Goal: Task Accomplishment & Management: Complete application form

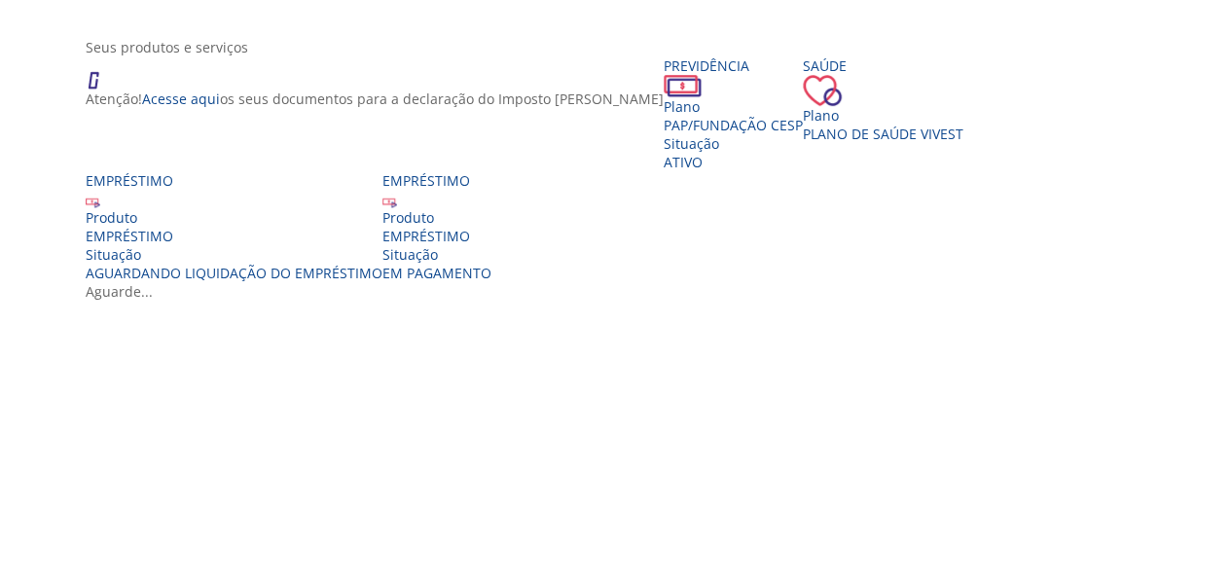
scroll to position [315, 0]
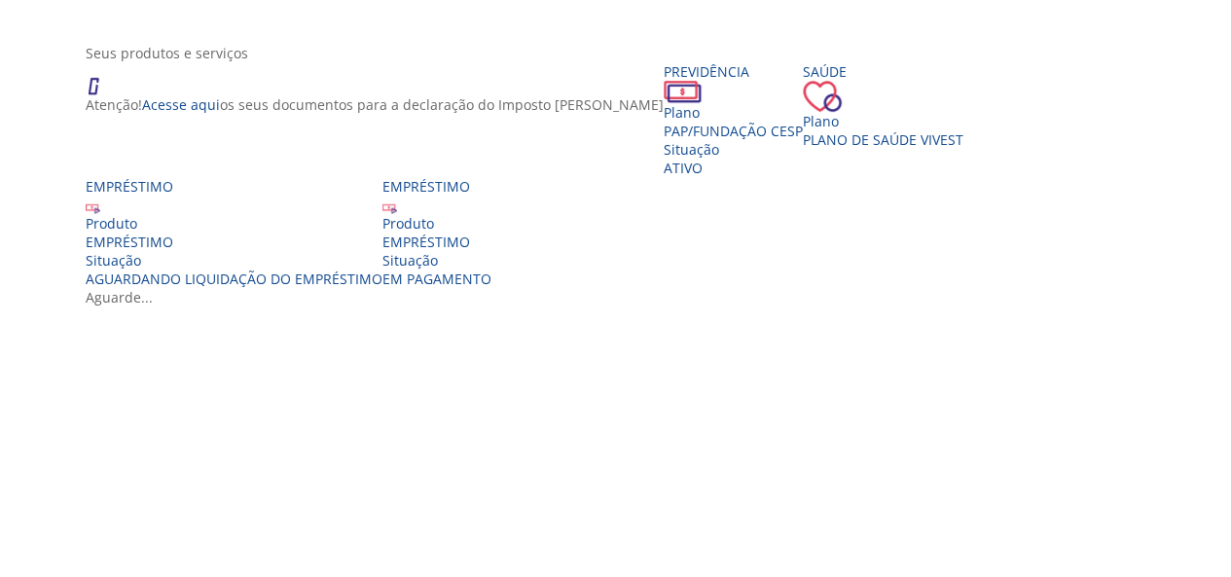
drag, startPoint x: 1239, startPoint y: 174, endPoint x: 1240, endPoint y: 254, distance: 79.8
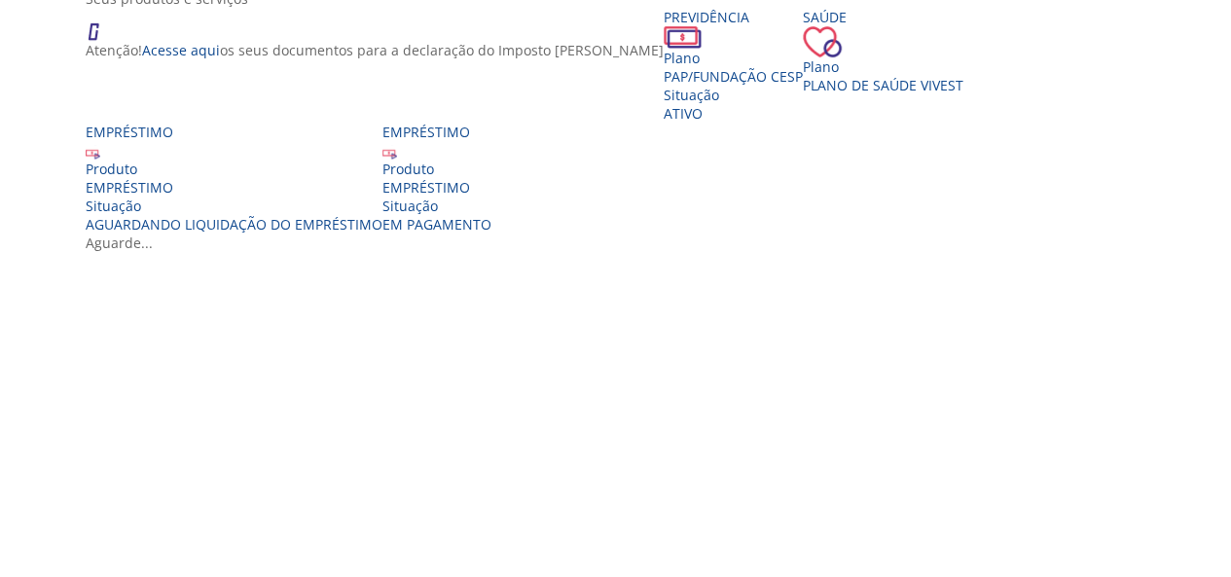
scroll to position [405, 0]
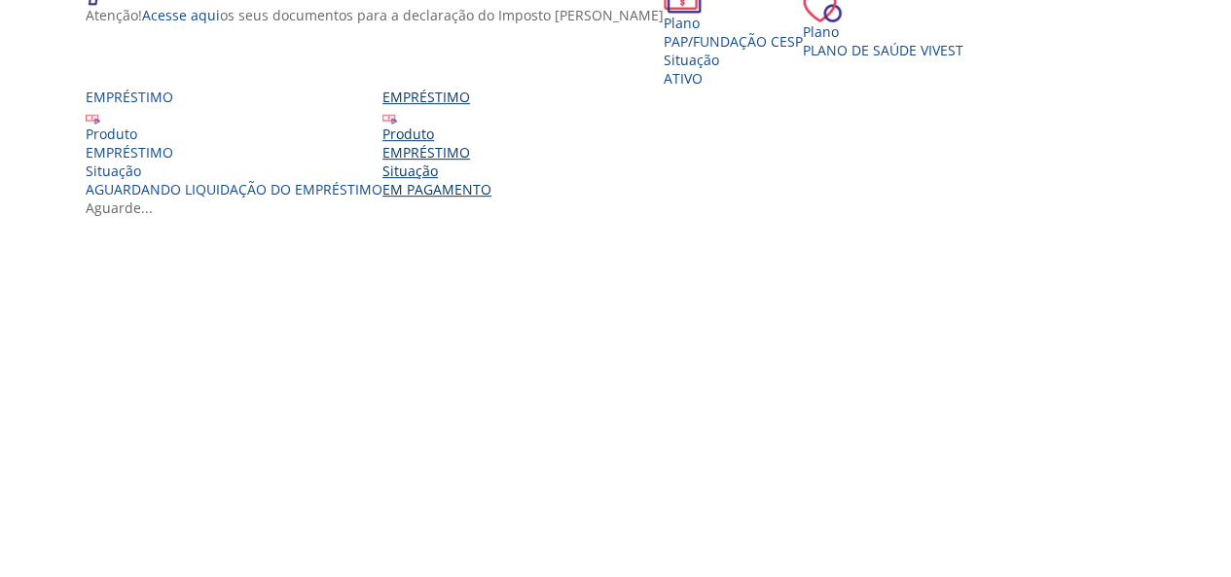
click at [492, 199] on div "Produto EMPRÉSTIMO Situação EM PAGAMENTO" at bounding box center [437, 162] width 109 height 74
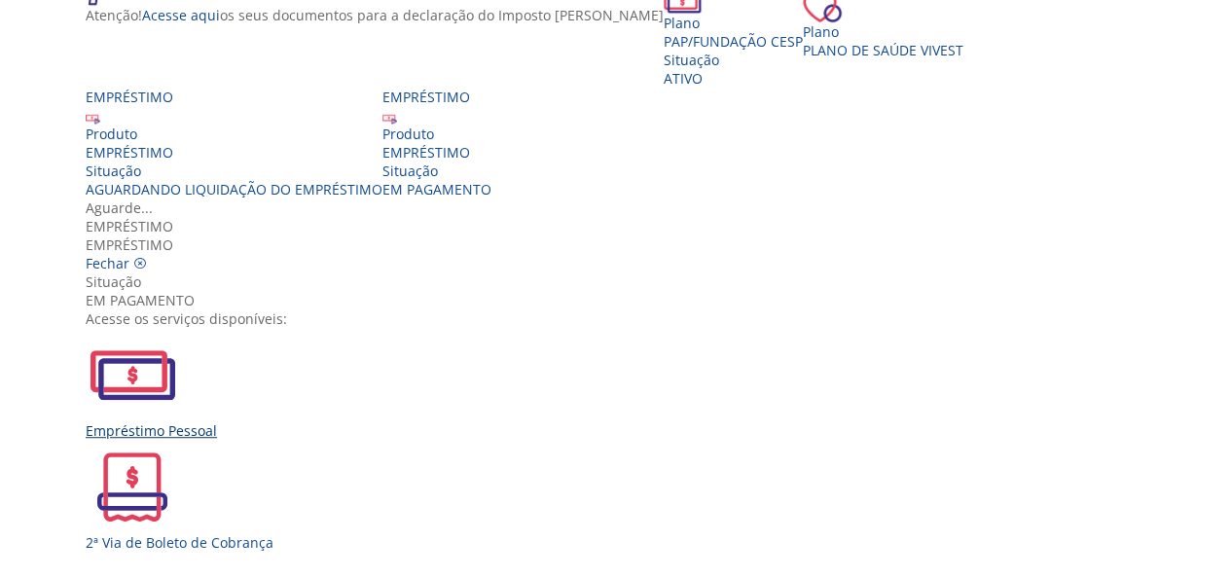
click at [179, 328] on img "Vivest" at bounding box center [132, 374] width 93 height 93
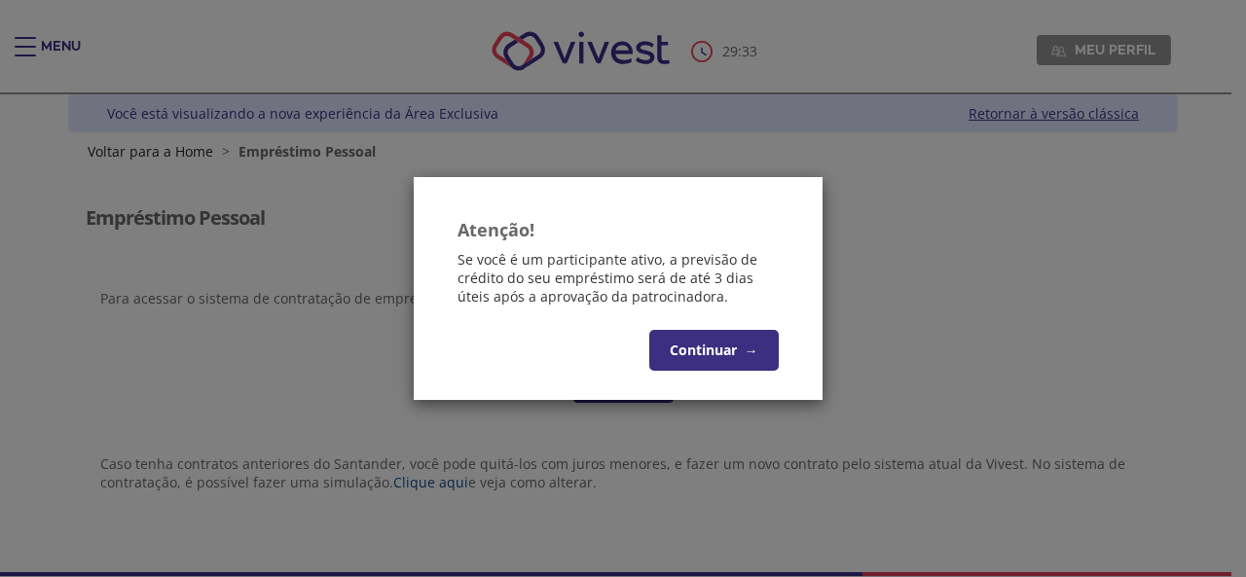
click at [727, 351] on button "Continuar →" at bounding box center [713, 350] width 129 height 41
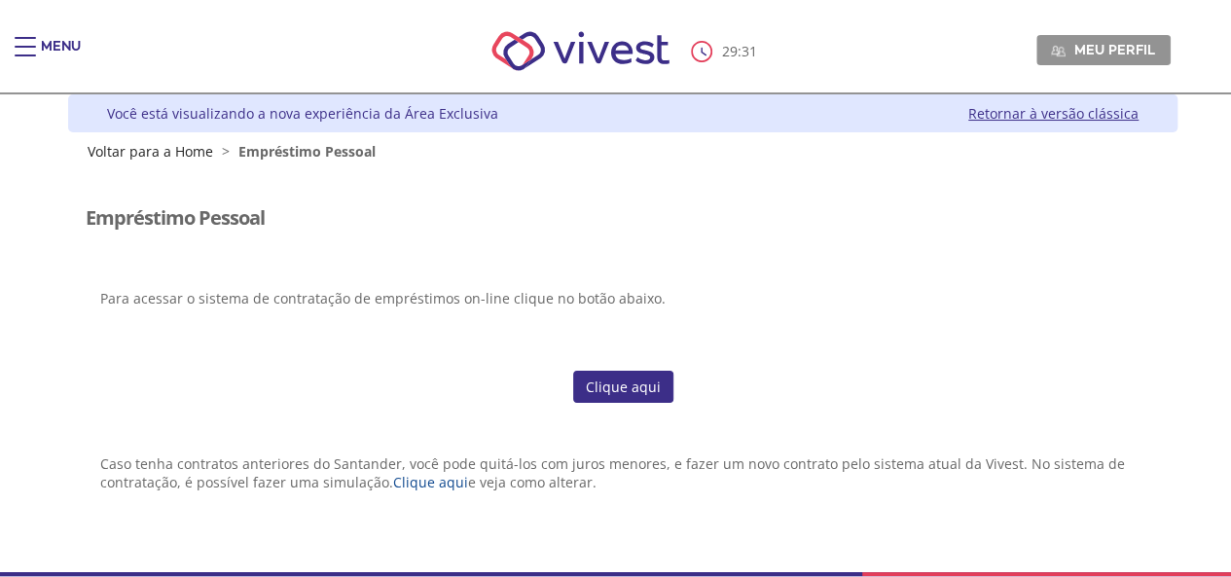
click at [602, 402] on div "Z7_I2KE1AG0LGP1E06EUMQNLM20K2 Visualizador do Conteúdo da Web Menu de ação do c…" at bounding box center [623, 367] width 1110 height 412
click at [601, 386] on link "Clique aqui" at bounding box center [623, 387] width 100 height 33
